Goal: Task Accomplishment & Management: Use online tool/utility

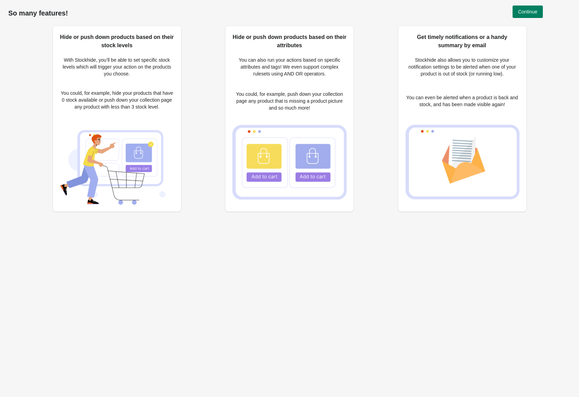
click at [531, 21] on div "So many features!" at bounding box center [289, 13] width 563 height 26
click at [527, 13] on span "Continue" at bounding box center [527, 12] width 19 height 6
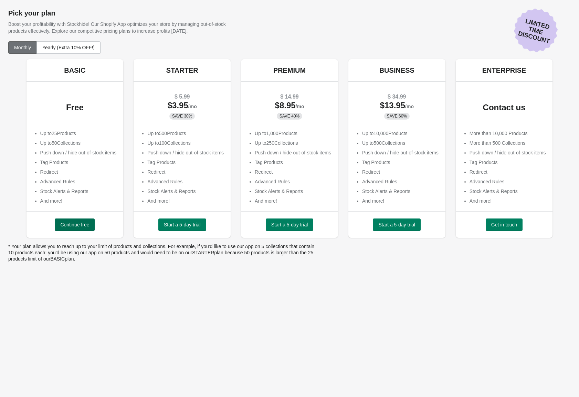
click at [60, 223] on span "Continue free" at bounding box center [74, 225] width 29 height 6
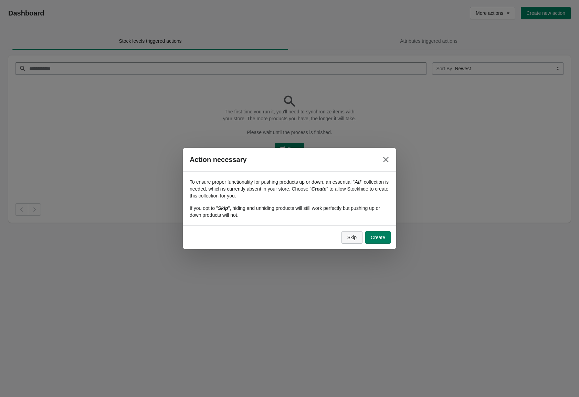
click at [358, 239] on button "Skip" at bounding box center [352, 237] width 21 height 12
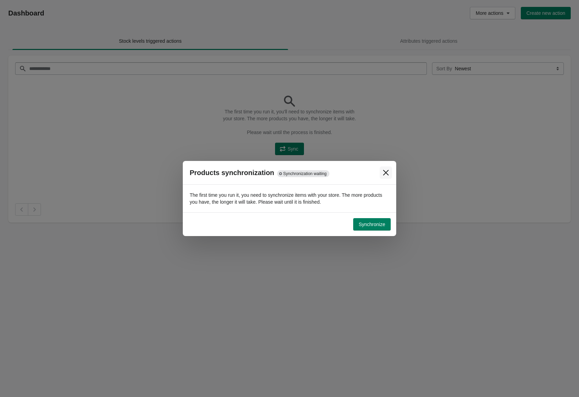
click at [388, 172] on icon "Close" at bounding box center [386, 172] width 7 height 7
